Goal: Task Accomplishment & Management: Manage account settings

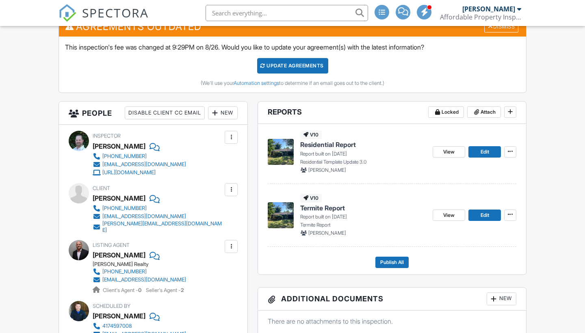
click at [327, 147] on span "Residential Report" at bounding box center [328, 144] width 56 height 9
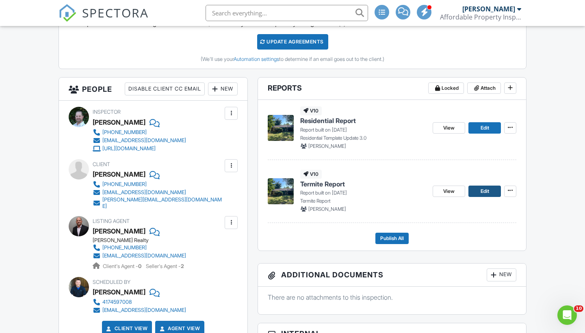
click at [484, 190] on span "Edit" at bounding box center [484, 191] width 9 height 8
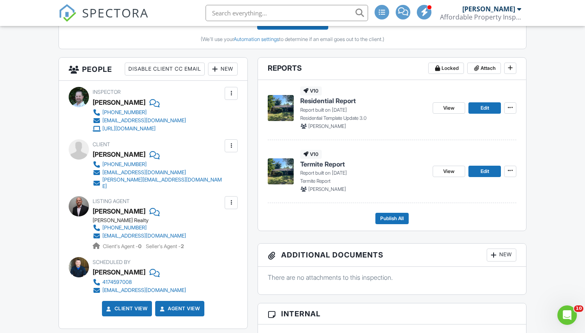
scroll to position [273, 0]
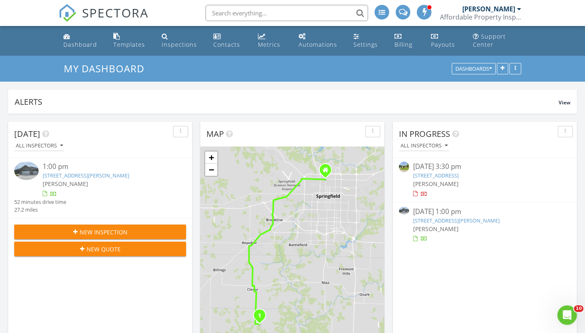
click at [456, 219] on link "2654 Silver Lake Rd, Billings, MO 54610" at bounding box center [456, 220] width 87 height 7
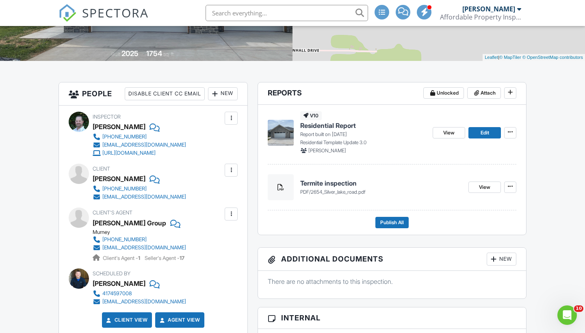
scroll to position [166, 0]
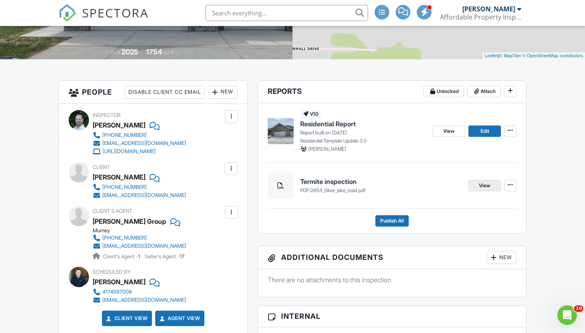
click at [477, 186] on link "View" at bounding box center [484, 185] width 32 height 11
click at [452, 127] on span "View" at bounding box center [448, 131] width 11 height 8
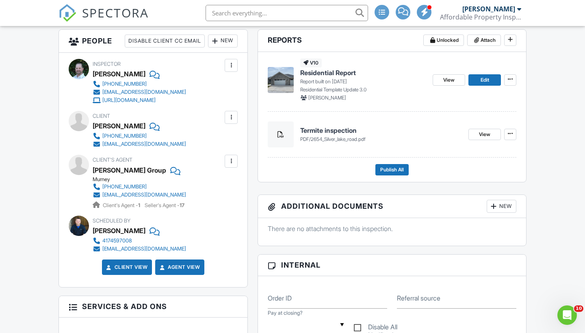
scroll to position [212, 0]
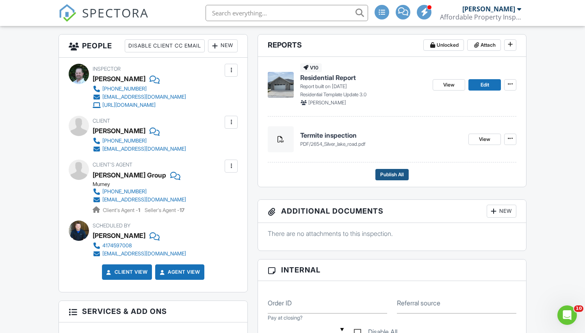
click at [385, 172] on span "Publish All" at bounding box center [392, 175] width 24 height 8
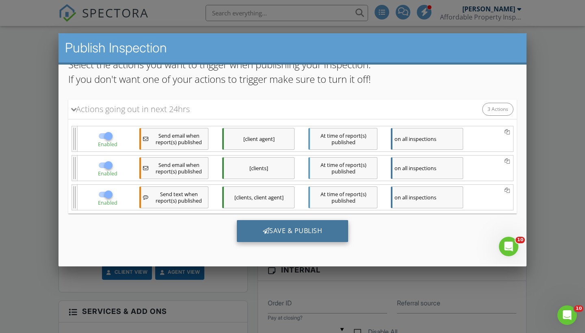
scroll to position [70, 0]
click at [287, 232] on div "Save & Publish" at bounding box center [293, 231] width 112 height 22
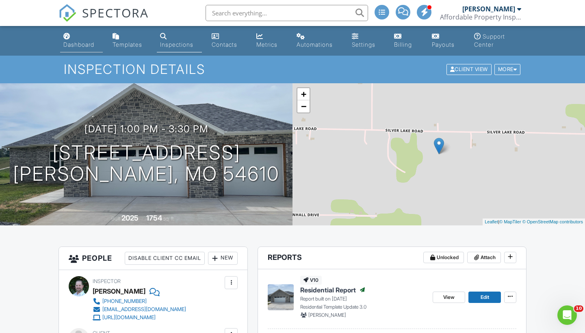
click at [81, 45] on div "Dashboard" at bounding box center [78, 44] width 31 height 7
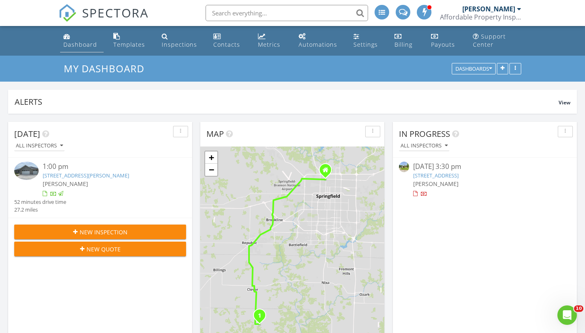
click at [81, 48] on div "Dashboard" at bounding box center [80, 45] width 34 height 8
click at [321, 65] on h3 "My Dashboard" at bounding box center [292, 68] width 457 height 13
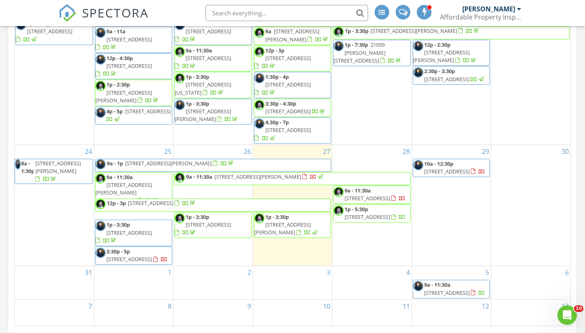
scroll to position [429, 0]
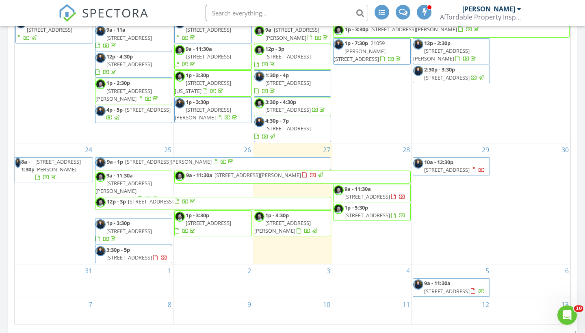
click at [161, 162] on span "752 S Troy Ave, Springfield 65802" at bounding box center [168, 161] width 87 height 7
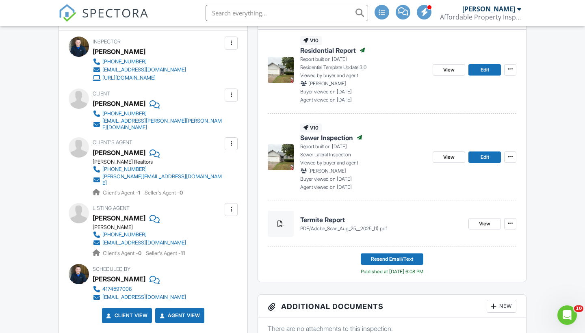
scroll to position [198, 0]
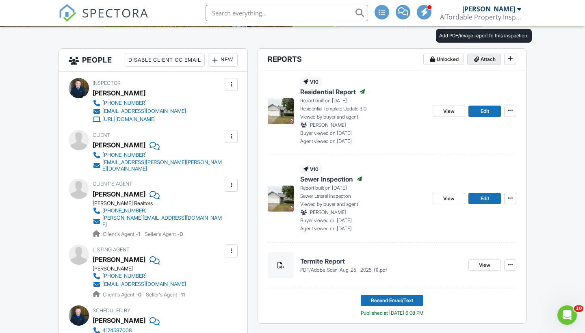
click at [484, 60] on span "Attach" at bounding box center [487, 59] width 15 height 8
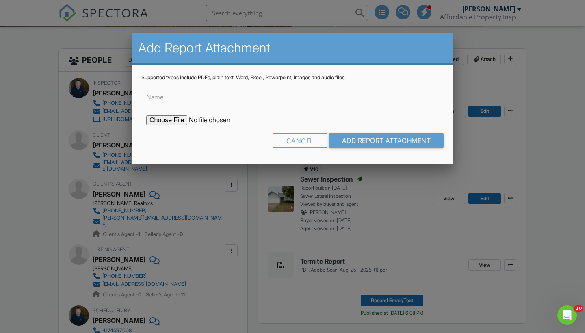
click at [159, 119] on input "file" at bounding box center [215, 120] width 138 height 10
type input "C:\fakepath\MoldReport_53030432_ForPrint.pdf"
click at [170, 102] on input "Name" at bounding box center [292, 97] width 292 height 20
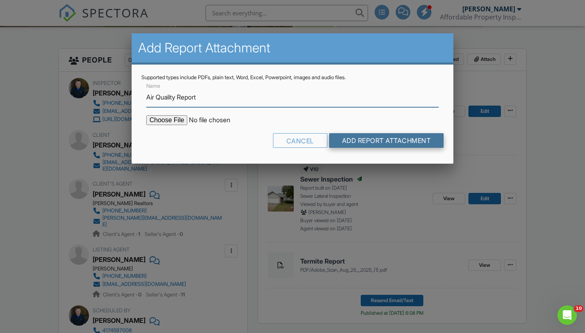
type input "Air Quality Report"
click at [351, 141] on input "Add Report Attachment" at bounding box center [386, 140] width 115 height 15
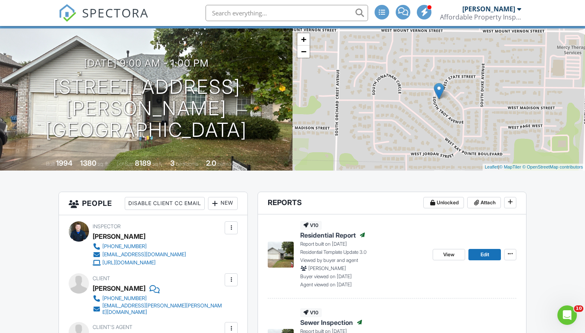
scroll to position [54, 0]
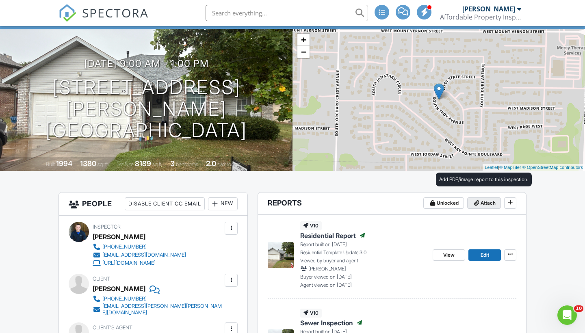
click at [476, 202] on icon at bounding box center [476, 203] width 5 height 8
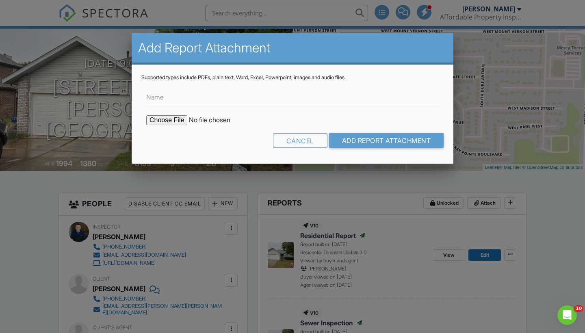
click at [168, 119] on input "file" at bounding box center [215, 120] width 138 height 10
type input "C:\fakepath\IMG_0727.jpg"
click at [170, 97] on input "Name" at bounding box center [292, 97] width 292 height 20
type input "Home Layout"
click at [355, 151] on div "Cancel Add Report Attachment" at bounding box center [292, 143] width 302 height 21
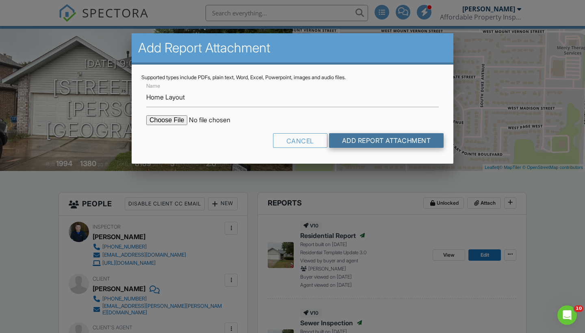
click at [355, 144] on input "Add Report Attachment" at bounding box center [386, 140] width 115 height 15
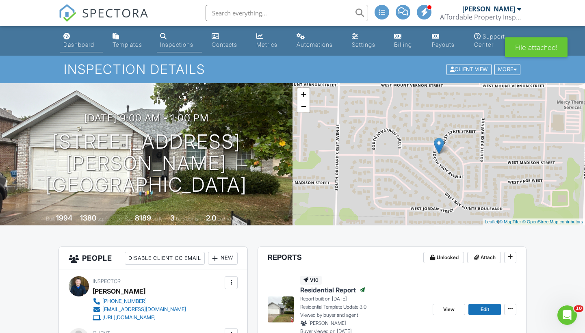
click at [85, 44] on div "Dashboard" at bounding box center [78, 44] width 31 height 7
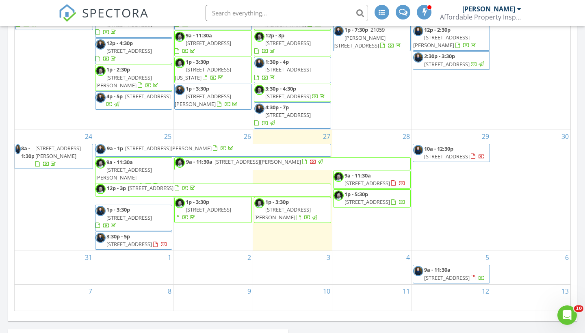
scroll to position [443, 0]
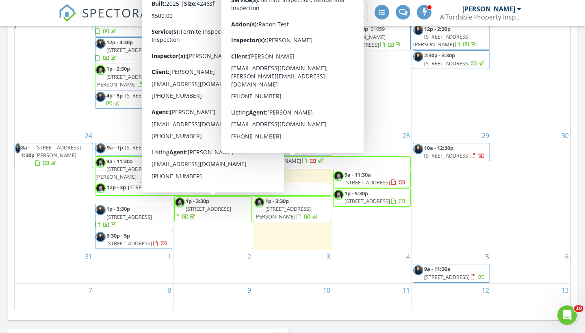
click at [296, 162] on span "4706 S Kelly Ave, Springfield 65804" at bounding box center [257, 160] width 87 height 7
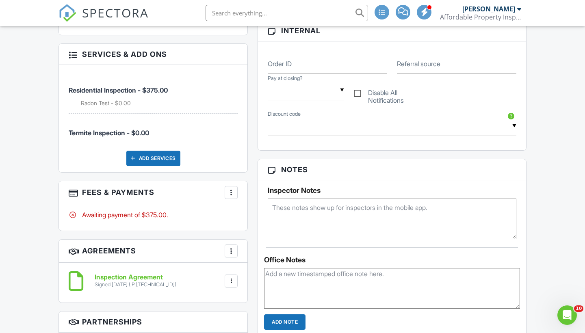
scroll to position [578, 0]
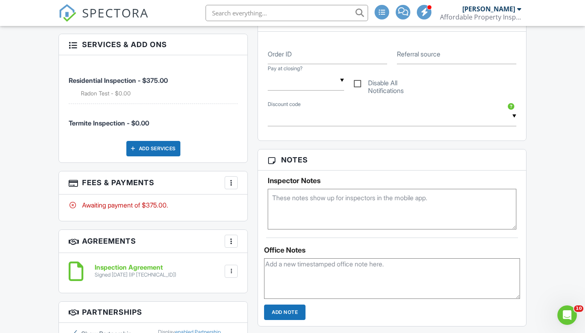
click at [160, 141] on div "Add Services" at bounding box center [153, 148] width 54 height 15
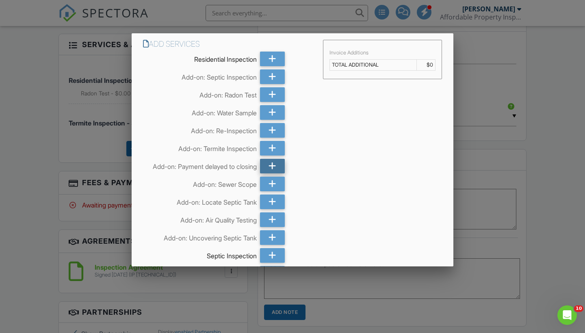
click at [275, 168] on icon at bounding box center [272, 166] width 8 height 15
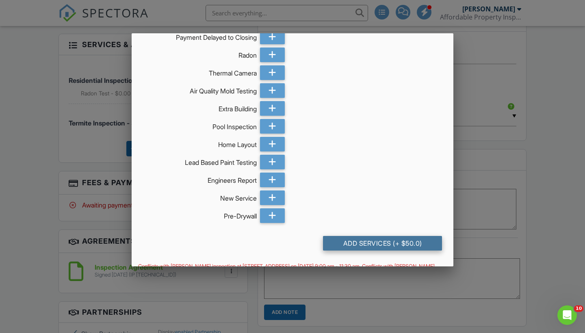
scroll to position [363, 0]
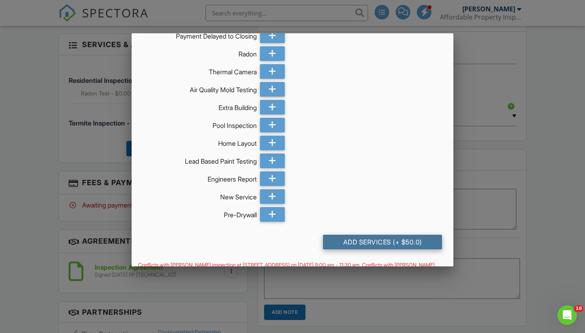
click at [369, 239] on div "Add Services (+ $50.0)" at bounding box center [382, 242] width 119 height 15
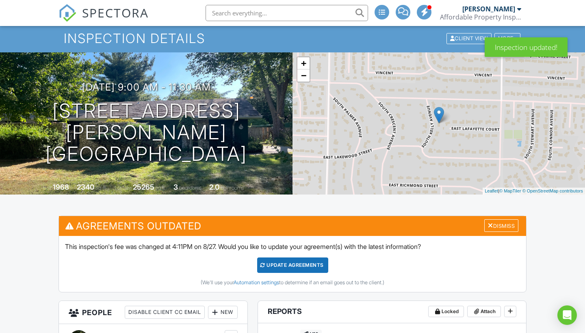
scroll to position [43, 0]
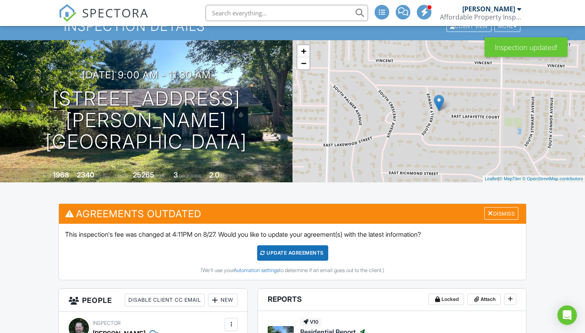
click at [288, 251] on div "Update Agreements" at bounding box center [292, 252] width 71 height 15
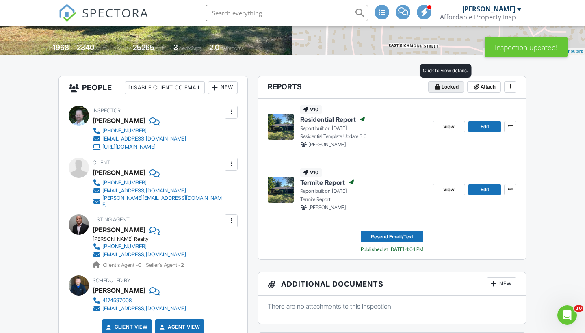
click at [446, 86] on span "Locked" at bounding box center [449, 87] width 17 height 8
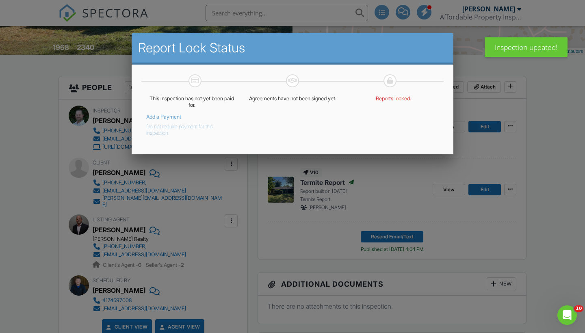
click at [154, 131] on button "Do not require payment for this inspection." at bounding box center [185, 128] width 79 height 16
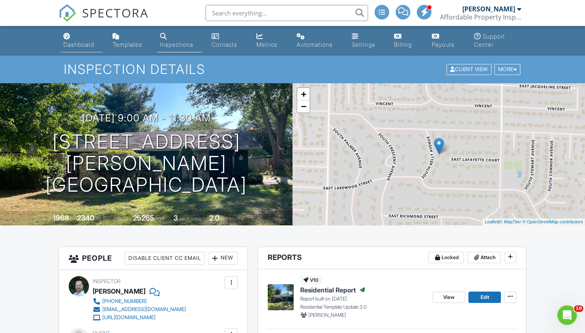
click at [80, 45] on div "Dashboard" at bounding box center [78, 44] width 31 height 7
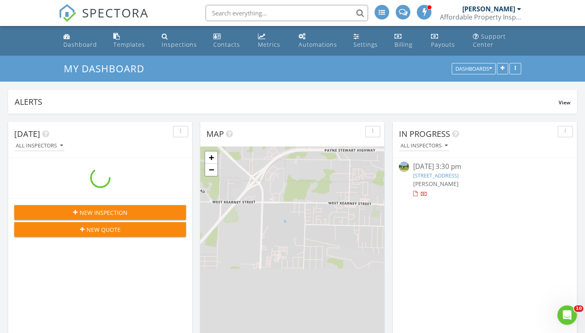
scroll to position [922, 585]
